Goal: Task Accomplishment & Management: Use online tool/utility

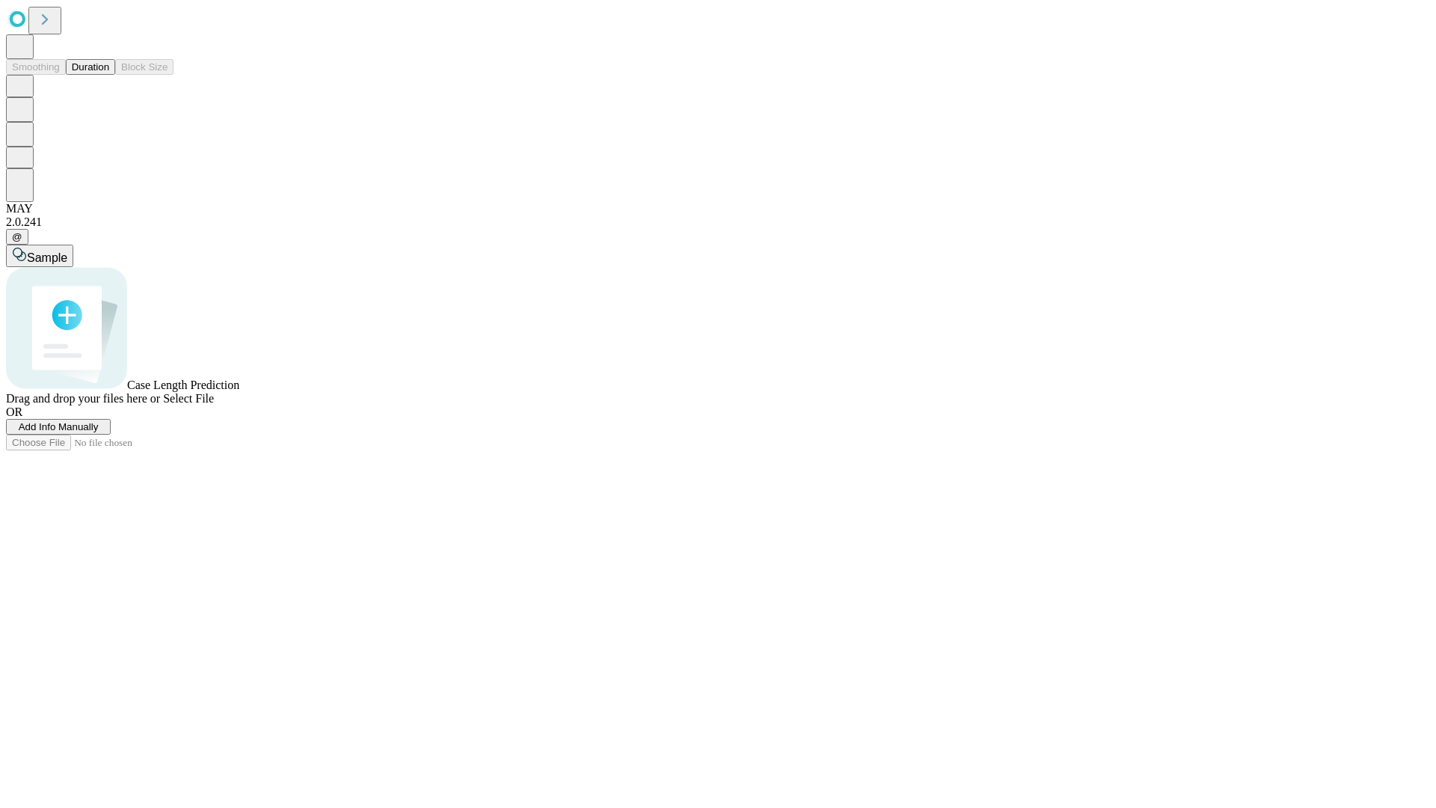
click at [109, 75] on button "Duration" at bounding box center [90, 67] width 49 height 16
click at [214, 405] on span "Select File" at bounding box center [188, 398] width 51 height 13
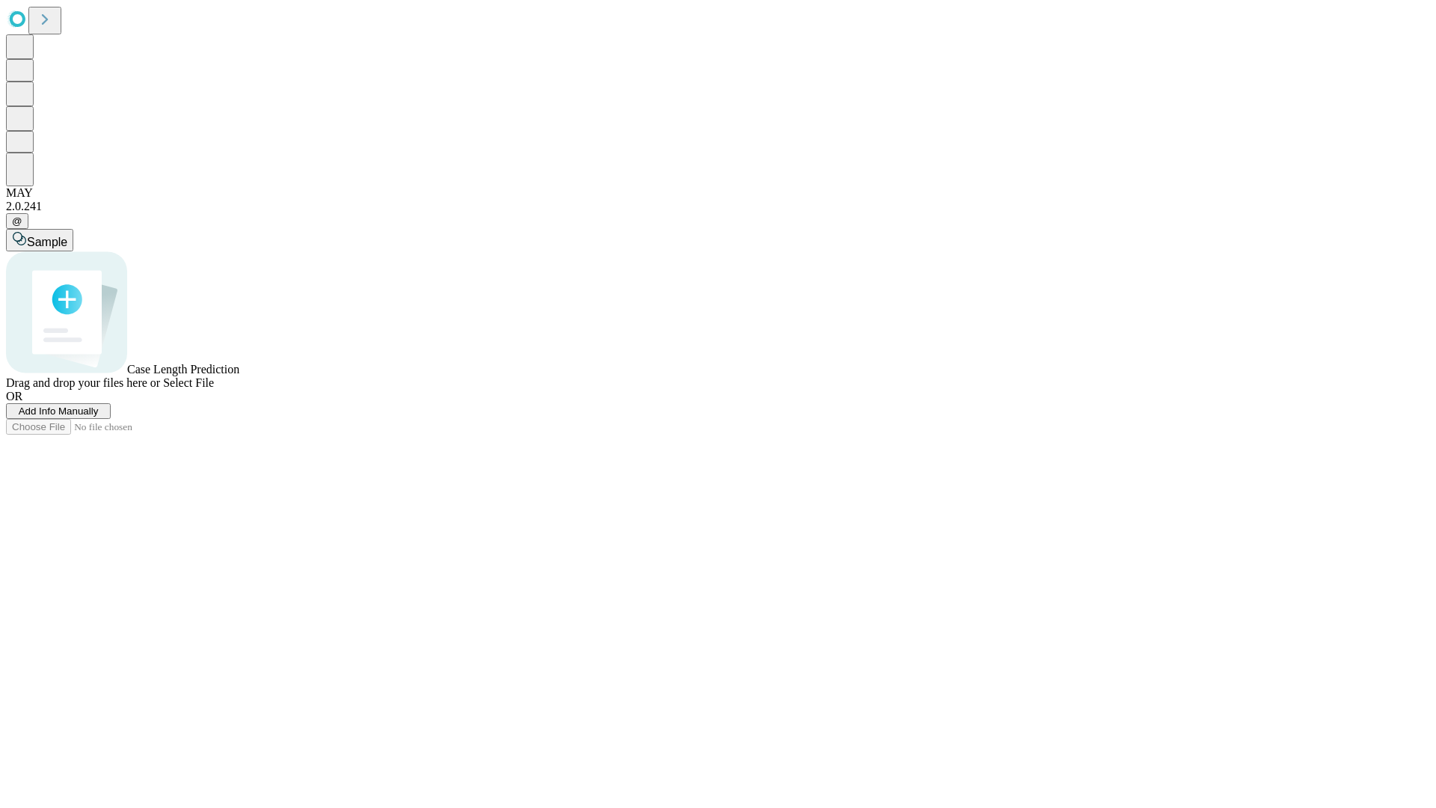
click at [214, 389] on span "Select File" at bounding box center [188, 382] width 51 height 13
